Goal: Unclear

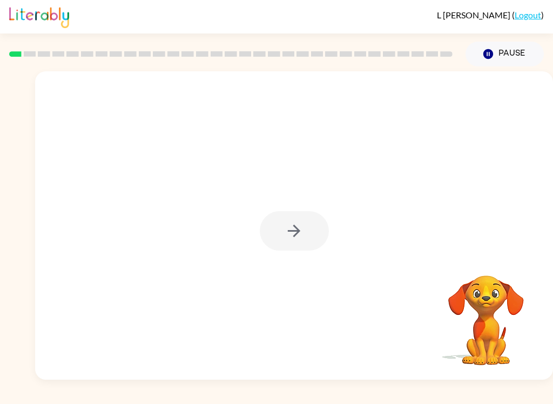
click at [294, 240] on div at bounding box center [294, 230] width 69 height 39
click at [296, 214] on div at bounding box center [294, 230] width 69 height 39
click at [293, 205] on div at bounding box center [294, 225] width 518 height 308
click at [287, 234] on icon "button" at bounding box center [294, 230] width 19 height 19
click at [290, 213] on div at bounding box center [294, 161] width 518 height 181
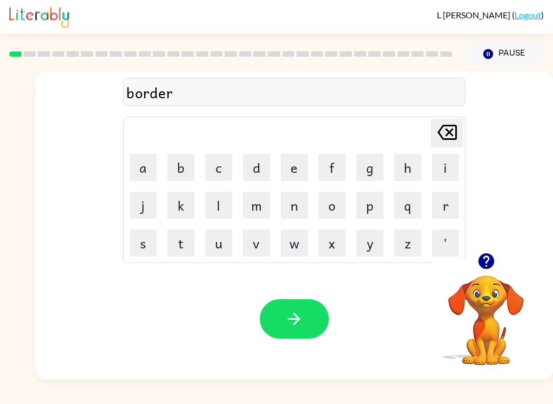
click at [290, 332] on button "button" at bounding box center [294, 318] width 69 height 39
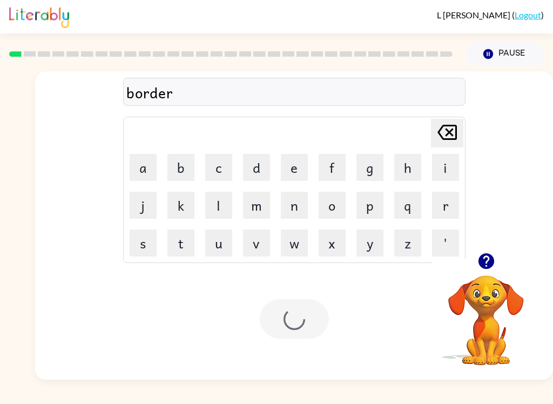
click at [290, 332] on div at bounding box center [294, 318] width 69 height 39
click at [294, 328] on div at bounding box center [294, 318] width 69 height 39
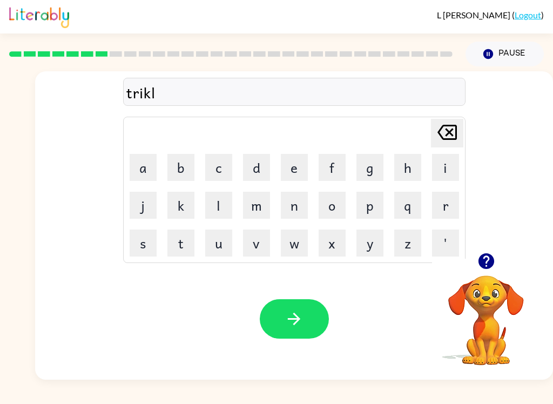
click at [308, 310] on button "button" at bounding box center [294, 318] width 69 height 39
click at [307, 309] on div at bounding box center [294, 318] width 69 height 39
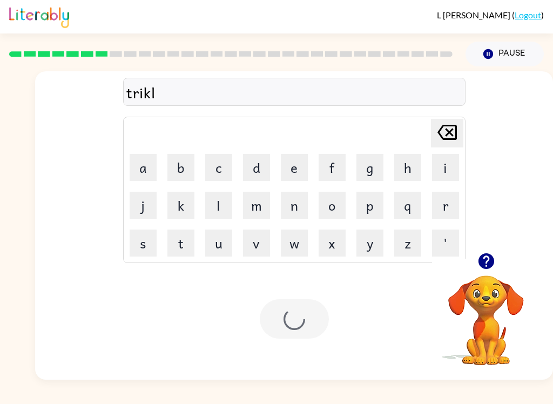
click at [313, 311] on div at bounding box center [294, 318] width 69 height 39
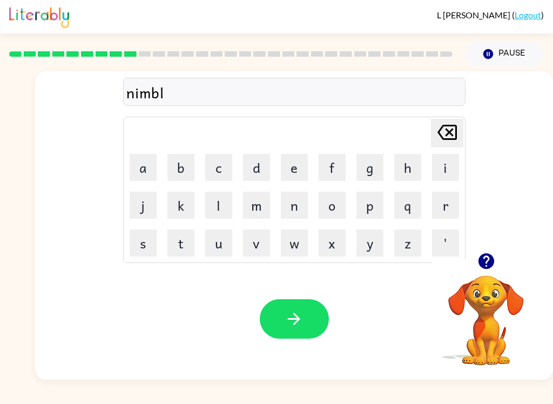
click at [326, 357] on div "Your browser must support playing .mp4 files to use Literably. Please try using…" at bounding box center [294, 318] width 518 height 121
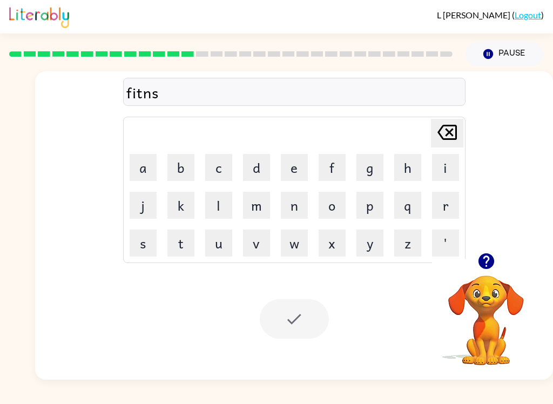
click at [471, 240] on div "fitns Delete Delete last character input a b c d e f g h i j k l m n o p q r s …" at bounding box center [294, 161] width 518 height 181
click at [475, 234] on div "fitns Delete Delete last character input a b c d e f g h i j k l m n o p q r s …" at bounding box center [294, 161] width 518 height 181
click at [484, 234] on div "fitns Delete Delete last character input a b c d e f g h i j k l m n o p q r s …" at bounding box center [294, 161] width 518 height 181
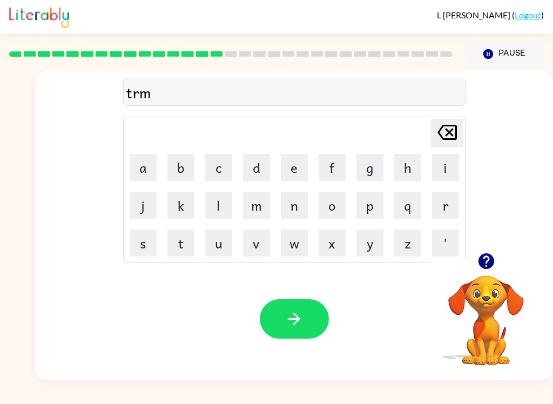
click at [314, 354] on div "Your browser must support playing .mp4 files to use Literably. Please try using…" at bounding box center [294, 318] width 518 height 121
click at [309, 304] on button "button" at bounding box center [294, 318] width 69 height 39
click at [303, 319] on div at bounding box center [294, 318] width 69 height 39
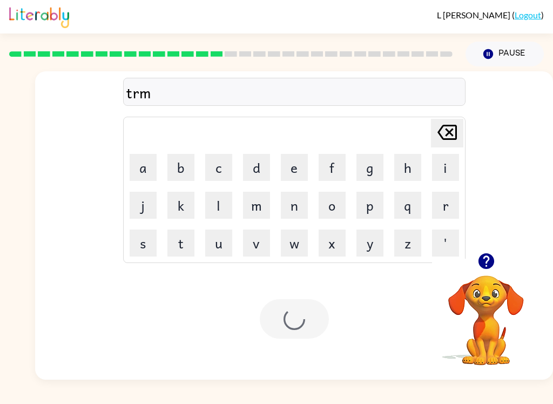
click at [302, 319] on div at bounding box center [294, 318] width 69 height 39
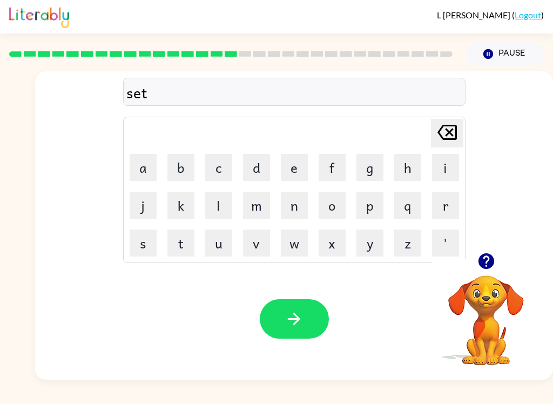
click at [304, 311] on button "button" at bounding box center [294, 318] width 69 height 39
click at [304, 315] on button "button" at bounding box center [294, 318] width 69 height 39
click at [303, 315] on div at bounding box center [294, 318] width 69 height 39
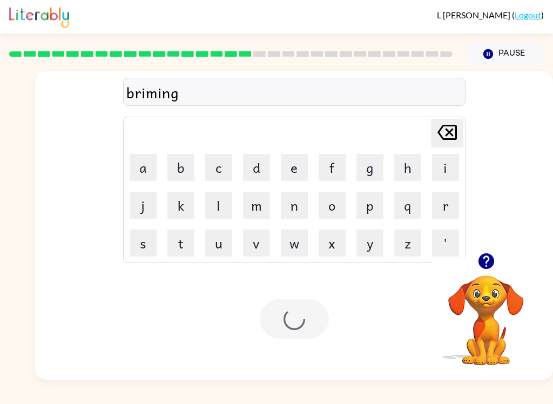
click at [298, 324] on div at bounding box center [294, 318] width 69 height 39
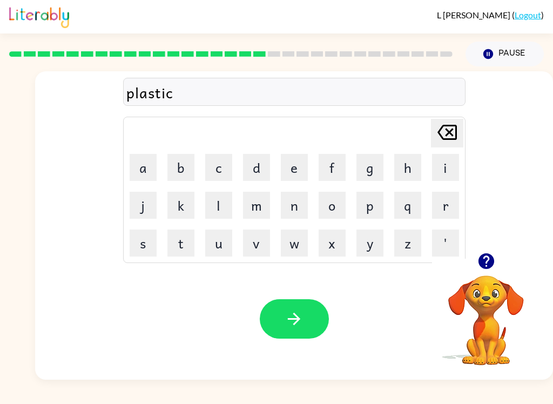
click at [297, 323] on icon "button" at bounding box center [294, 318] width 19 height 19
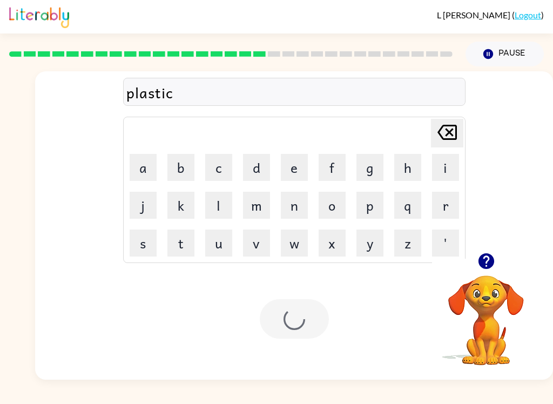
click at [297, 323] on div at bounding box center [294, 318] width 69 height 39
click at [317, 310] on div at bounding box center [294, 318] width 69 height 39
click at [321, 378] on div "Your browser must support playing .mp4 files to use Literably. Please try using…" at bounding box center [294, 318] width 518 height 121
